Goal: Find specific page/section: Find specific page/section

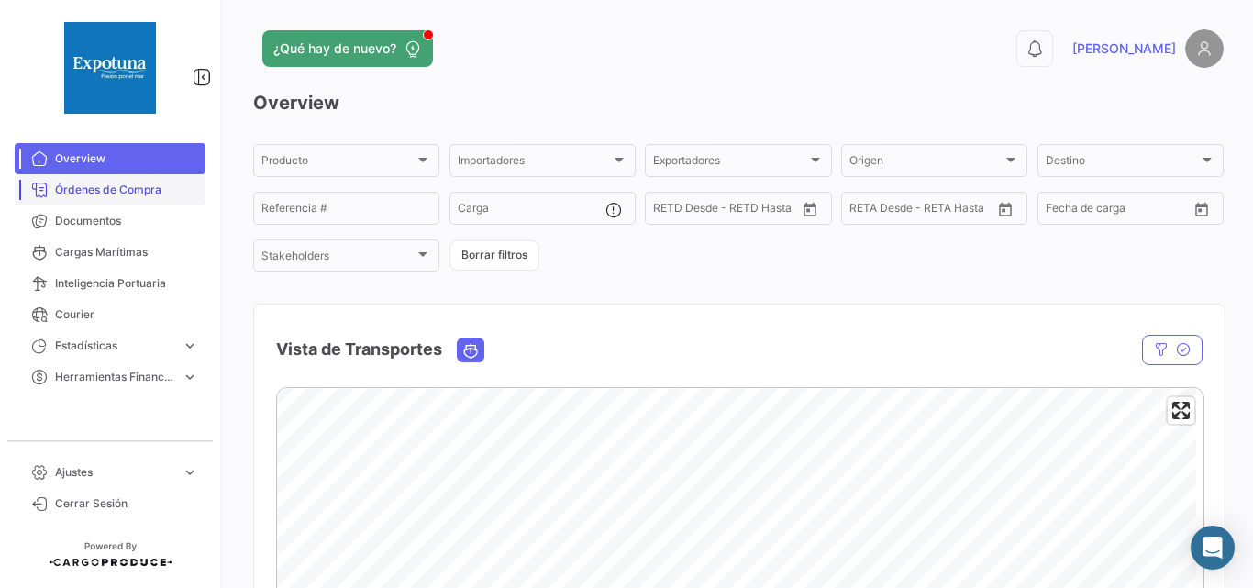
click at [106, 191] on span "Órdenes de Compra" at bounding box center [126, 190] width 143 height 17
click at [106, 252] on span "Cargas Marítimas" at bounding box center [126, 252] width 143 height 17
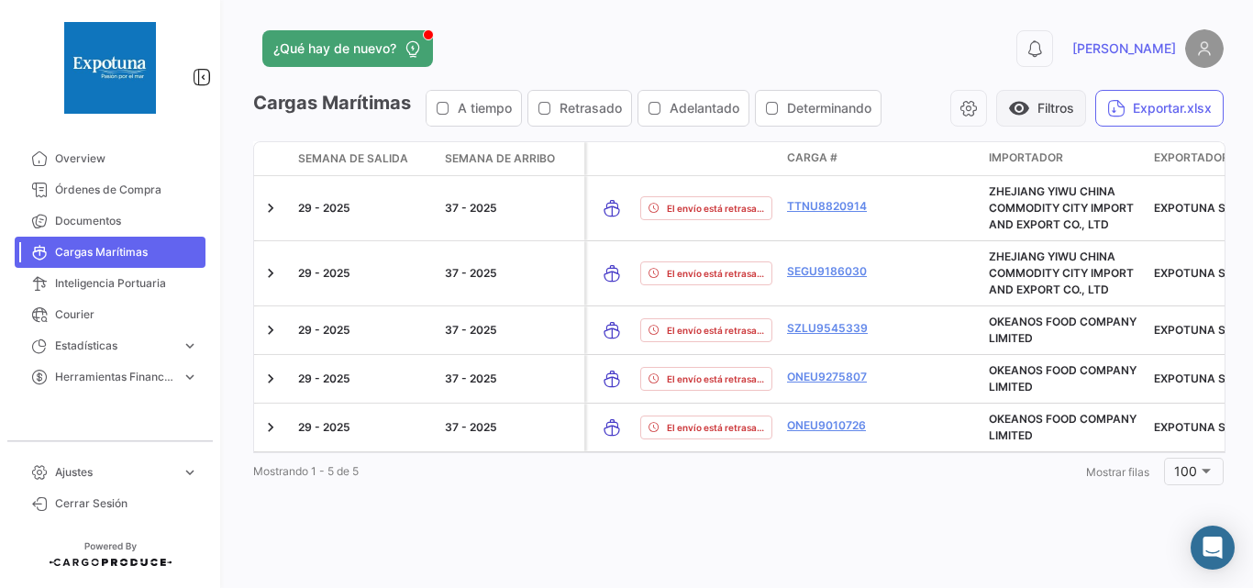
click at [1045, 106] on button "visibility Filtros" at bounding box center [1041, 108] width 90 height 37
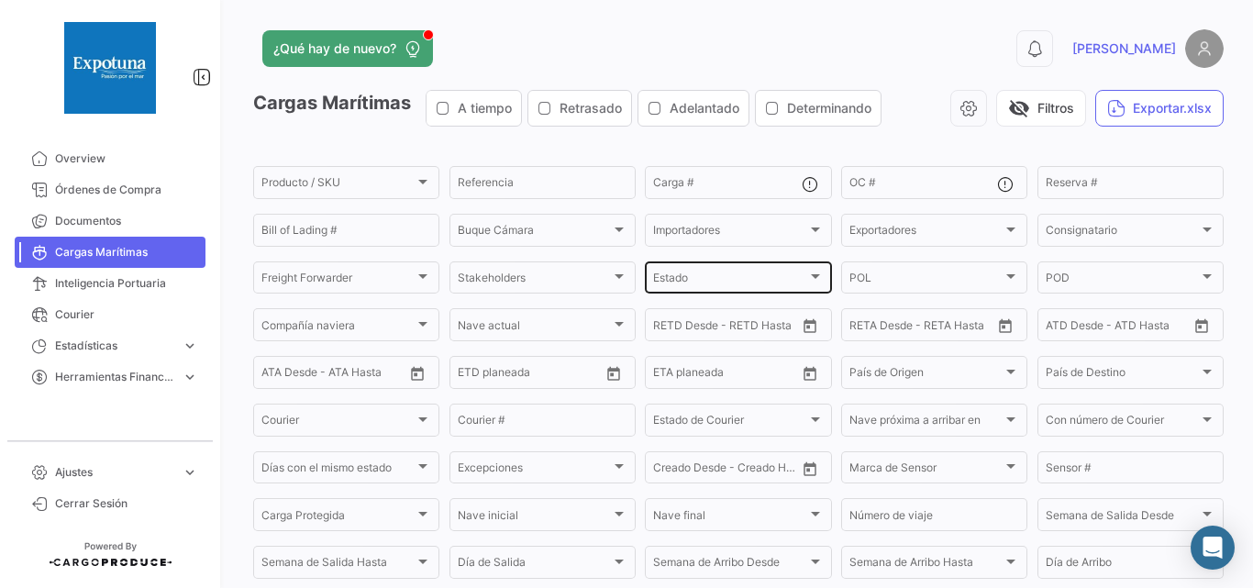
click at [779, 283] on div "Estado" at bounding box center [729, 280] width 153 height 13
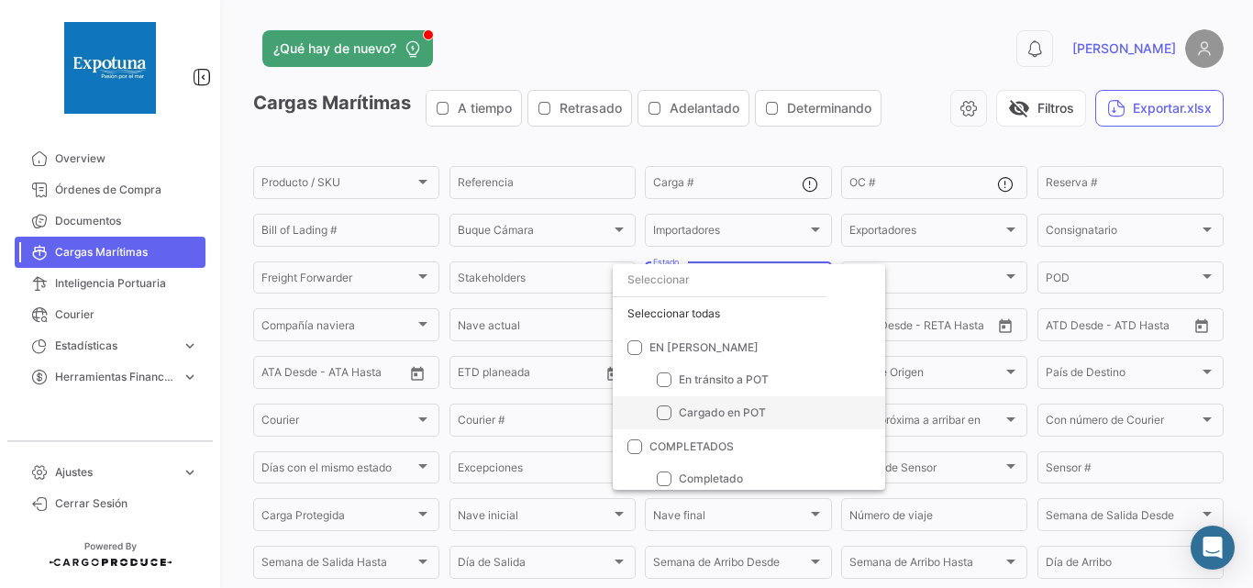
scroll to position [6, 0]
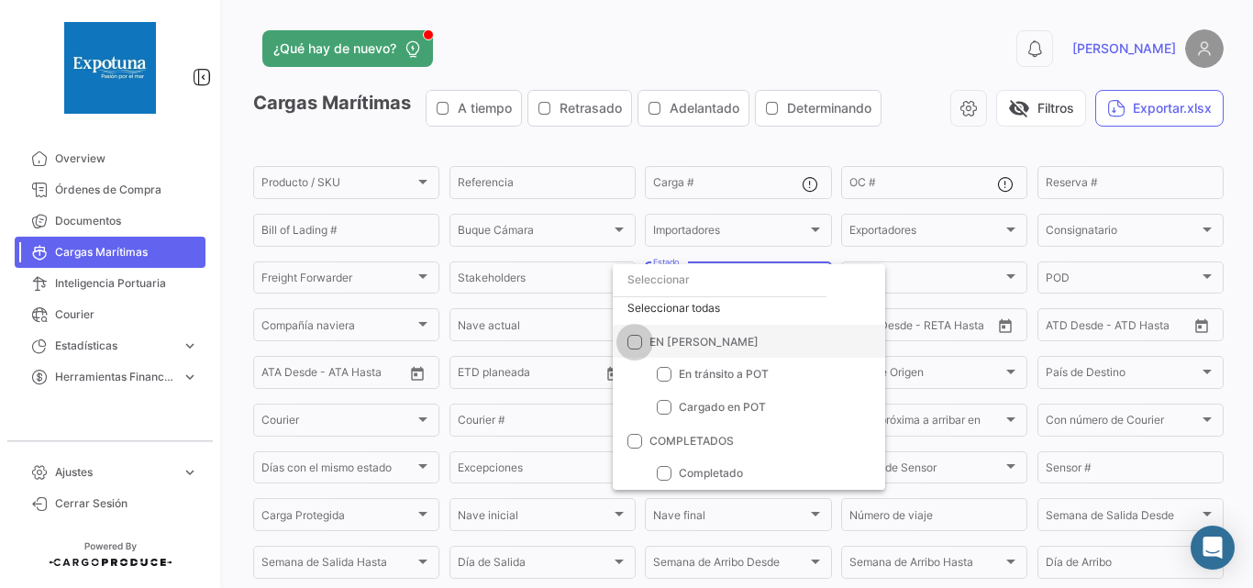
click at [636, 345] on span at bounding box center [635, 341] width 15 height 15
click at [635, 349] on input "EN [PERSON_NAME]" at bounding box center [634, 349] width 1 height 1
checkbox input "true"
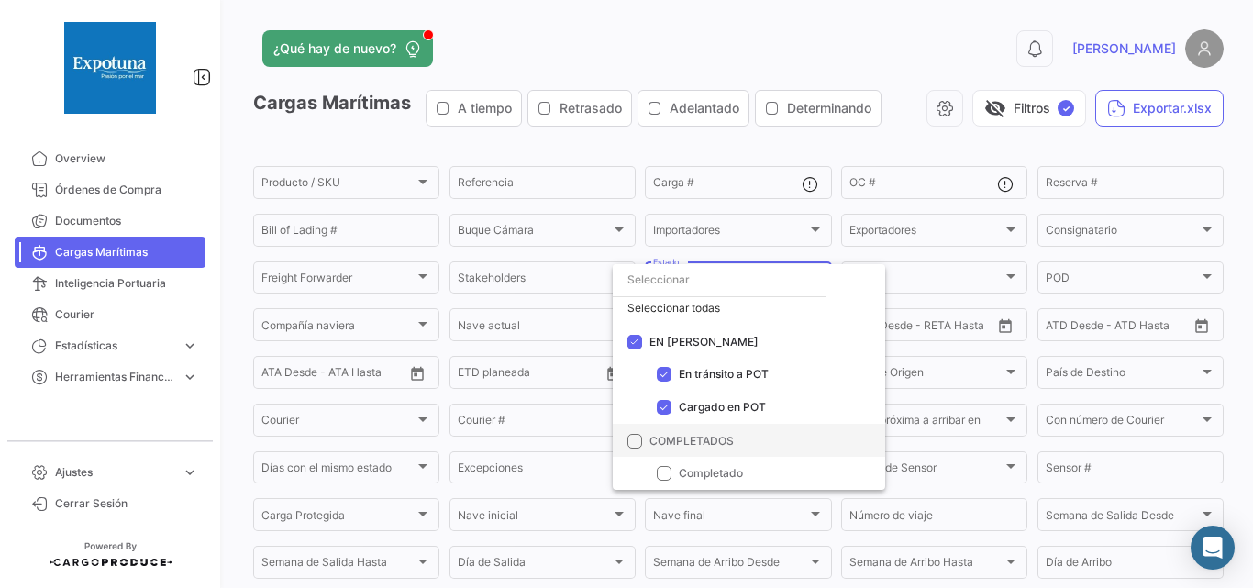
click at [638, 438] on span at bounding box center [635, 440] width 15 height 15
click at [635, 448] on input "COMPLETADOS" at bounding box center [634, 448] width 1 height 1
checkbox input "true"
click at [1023, 106] on div at bounding box center [626, 294] width 1253 height 588
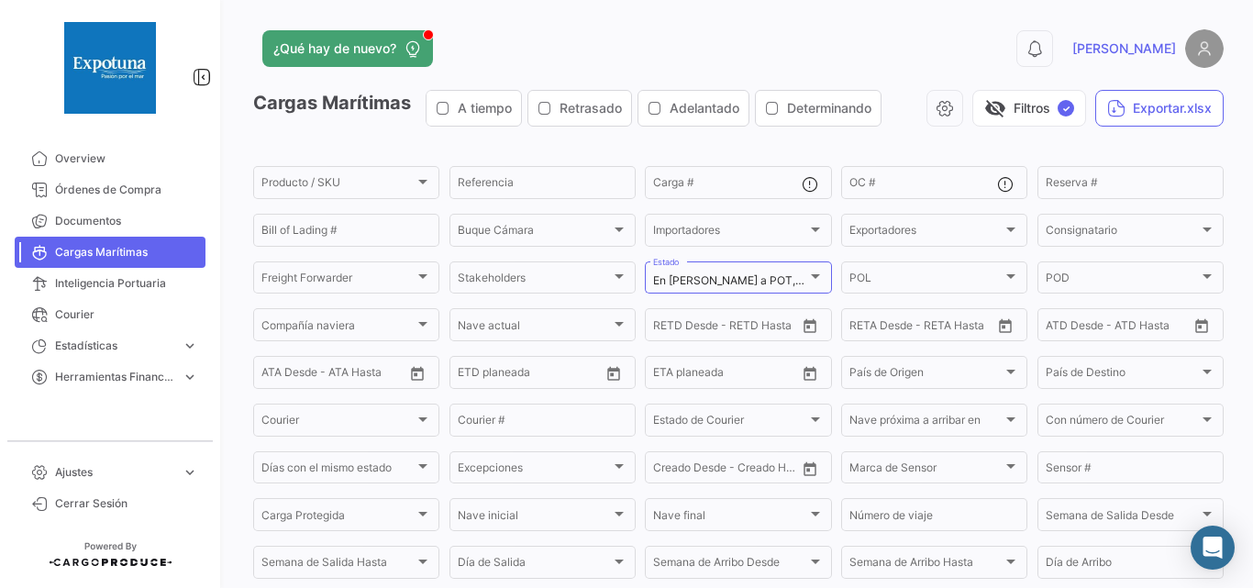
click at [1023, 106] on button "visibility_off Filtros ✓" at bounding box center [1030, 108] width 114 height 37
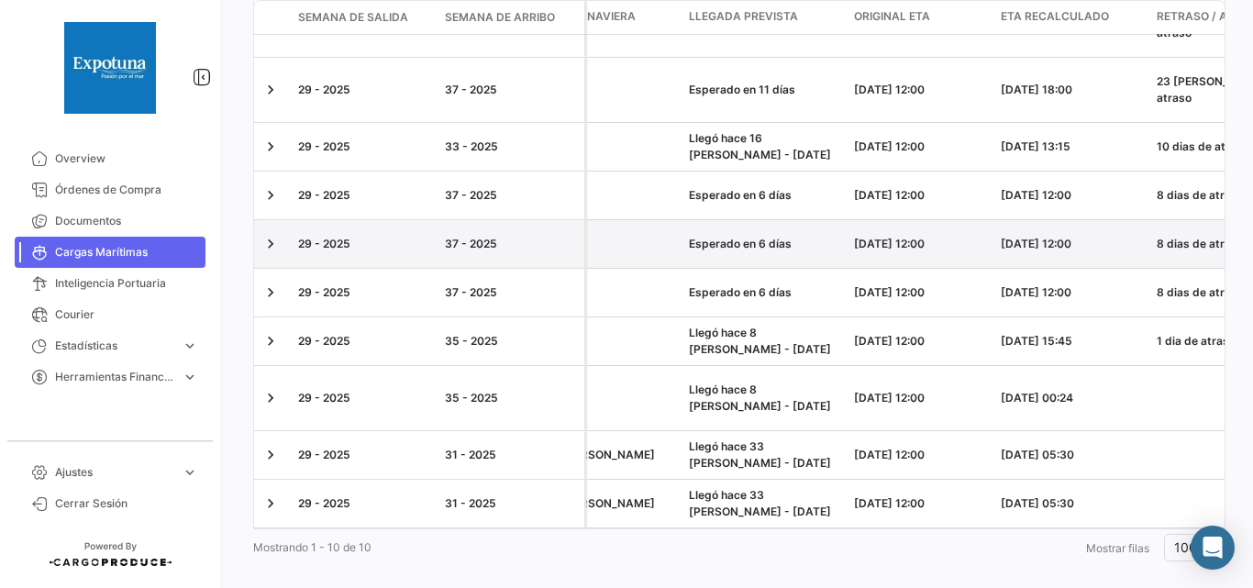
scroll to position [0, 0]
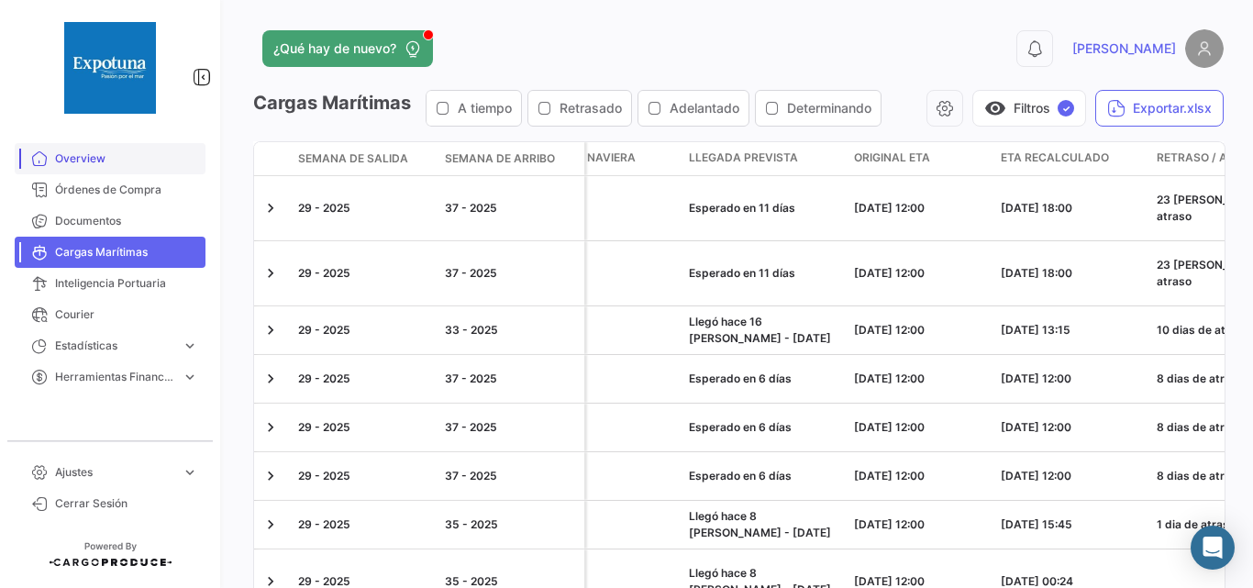
click at [96, 153] on span "Overview" at bounding box center [126, 158] width 143 height 17
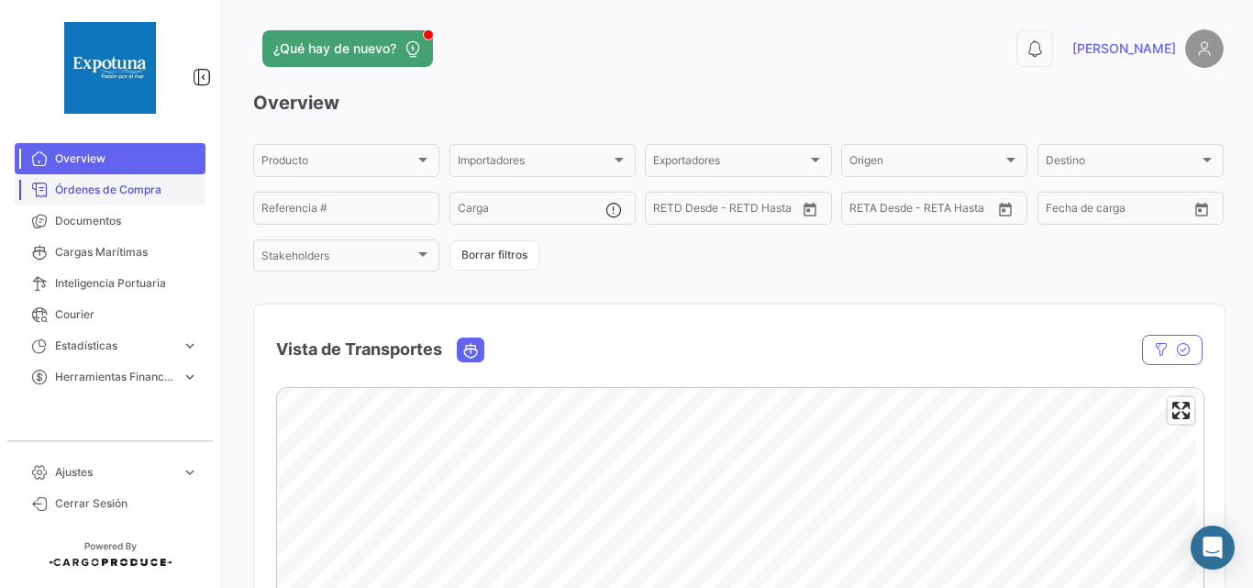
click at [92, 196] on span "Órdenes de Compra" at bounding box center [126, 190] width 143 height 17
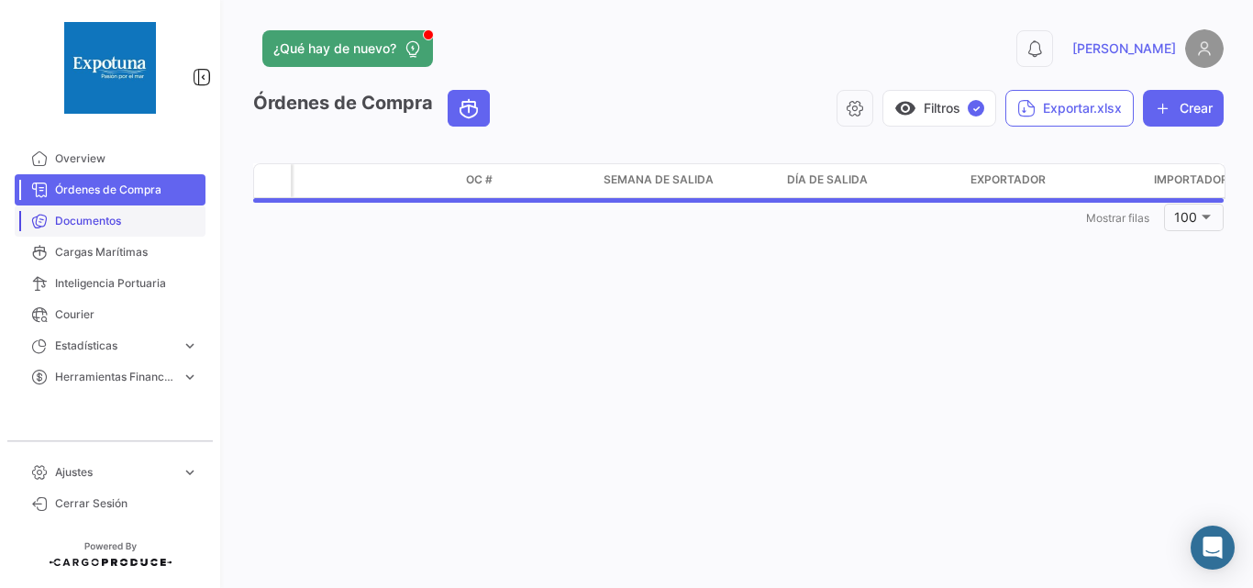
click at [113, 228] on span "Documentos" at bounding box center [126, 221] width 143 height 17
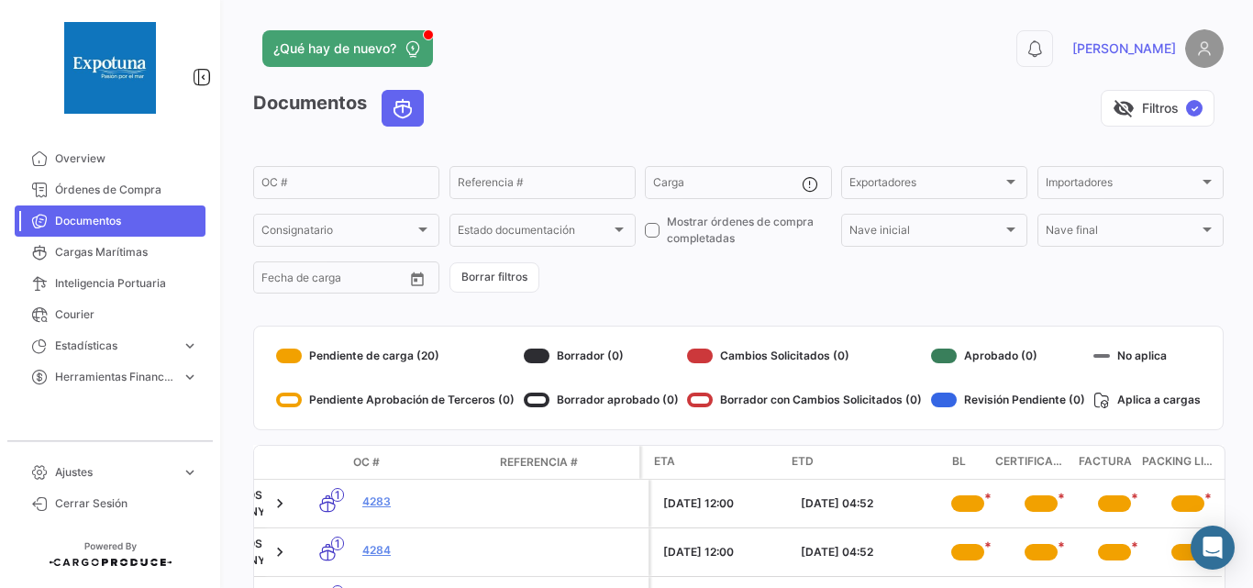
drag, startPoint x: 100, startPoint y: 161, endPoint x: 250, endPoint y: 161, distance: 149.6
click at [100, 161] on span "Overview" at bounding box center [126, 158] width 143 height 17
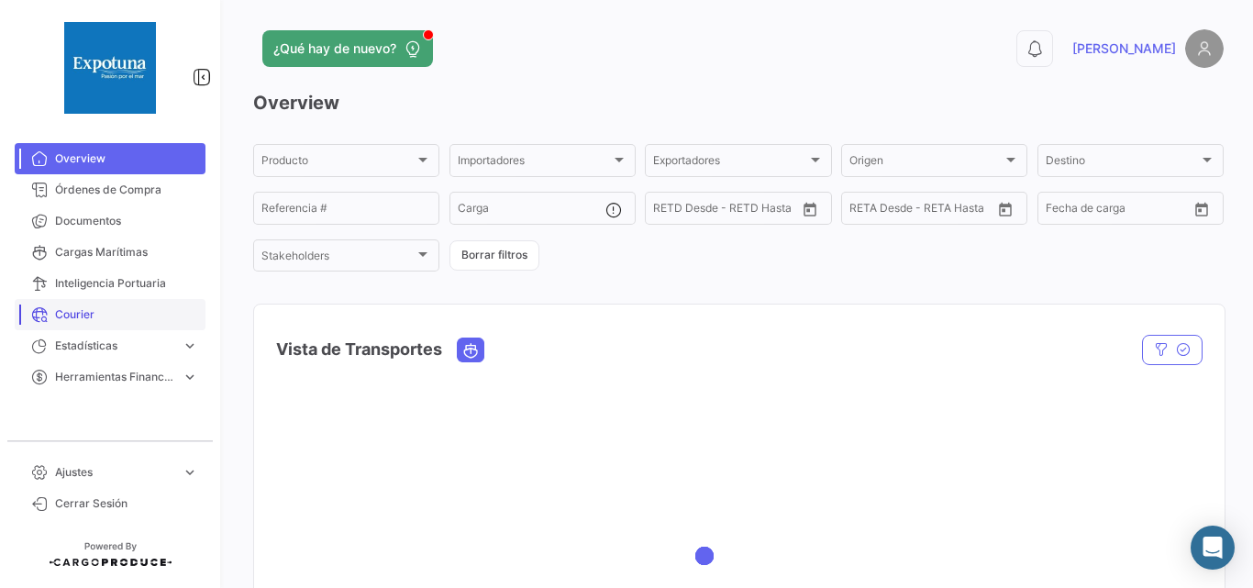
click at [74, 307] on span "Courier" at bounding box center [126, 314] width 143 height 17
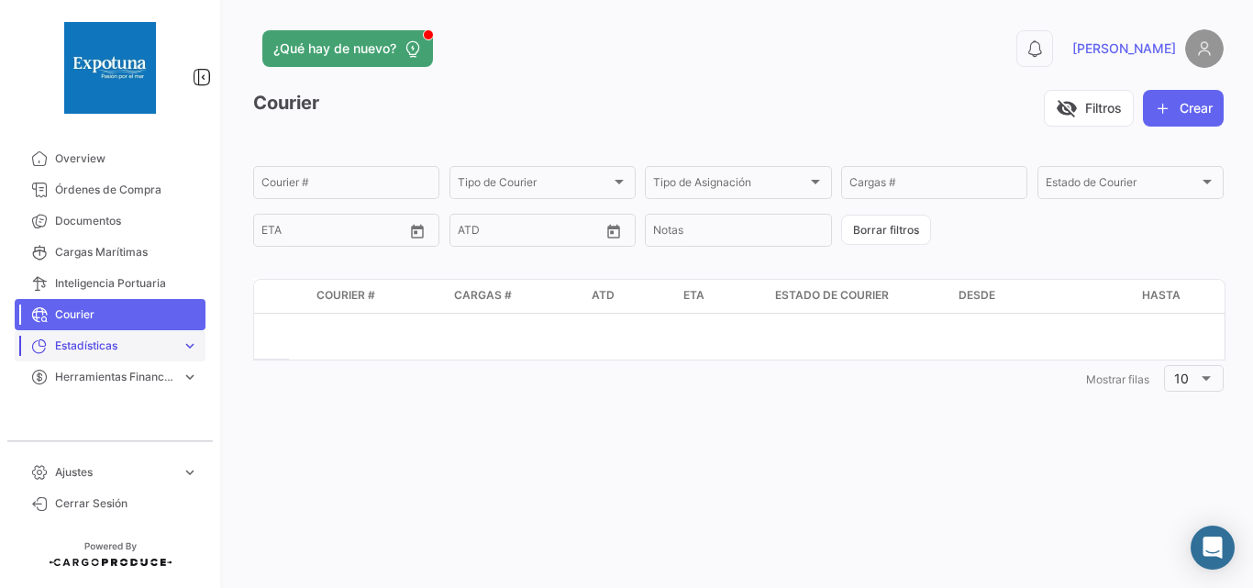
click at [65, 341] on span "Estadísticas" at bounding box center [114, 346] width 119 height 17
click at [96, 415] on span "Tiempos de entrega" at bounding box center [100, 415] width 105 height 17
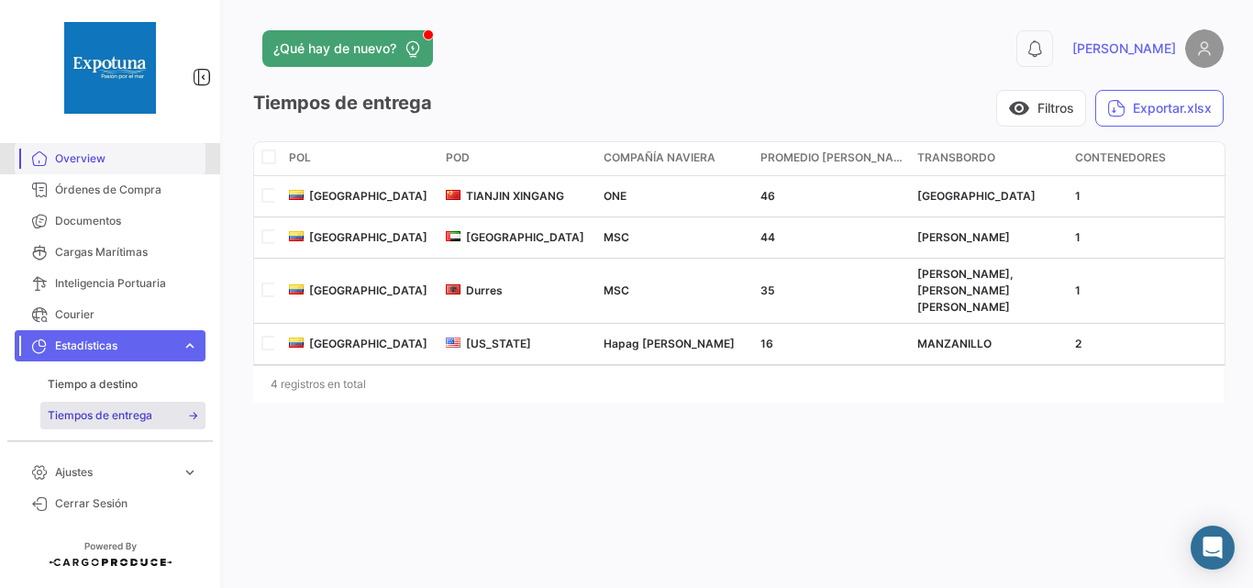
click at [111, 161] on span "Overview" at bounding box center [126, 158] width 143 height 17
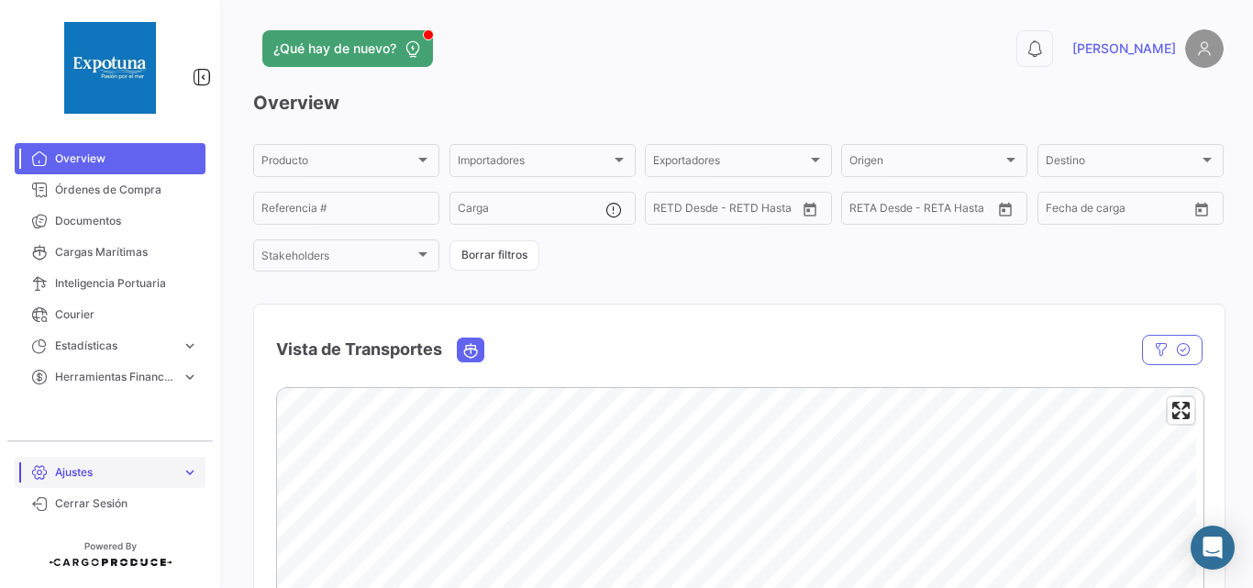
click at [144, 465] on span "Ajustes" at bounding box center [114, 472] width 119 height 17
click at [90, 438] on span "Usuarios" at bounding box center [71, 434] width 46 height 17
